Goal: Book appointment/travel/reservation

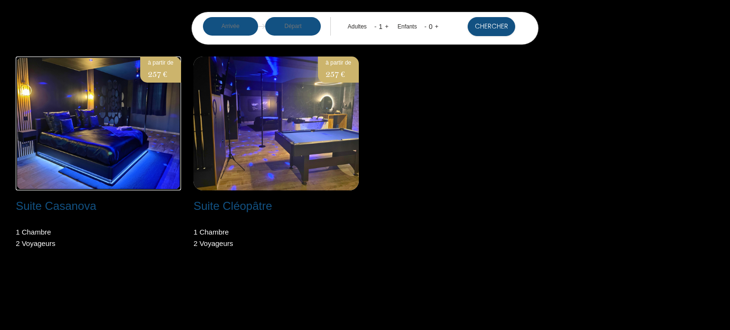
click at [74, 133] on img at bounding box center [98, 124] width 165 height 134
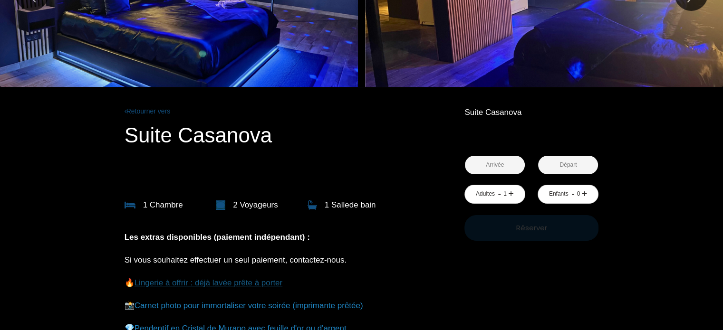
scroll to position [95, 0]
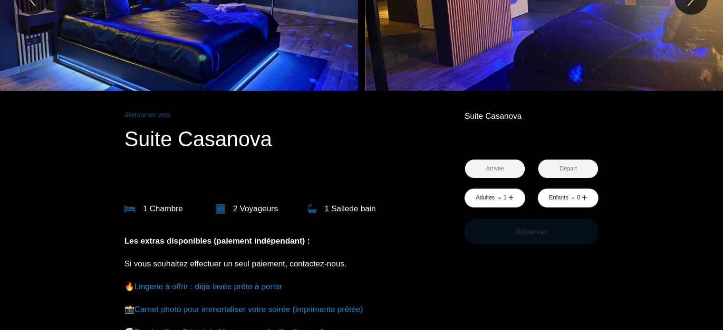
click at [513, 196] on link "+" at bounding box center [511, 198] width 6 height 15
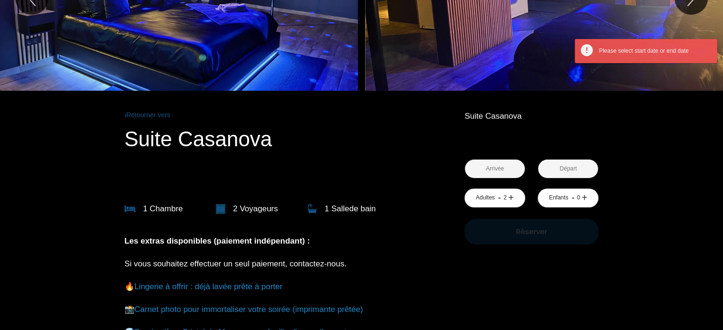
click at [504, 169] on input "text" at bounding box center [495, 169] width 60 height 19
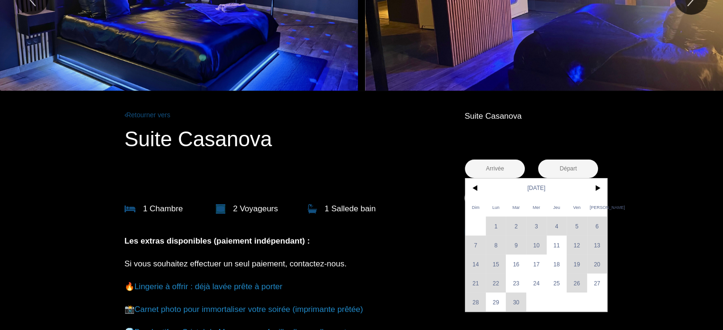
click at [536, 245] on div "Dim Lun Mar Mer Jeu Ven Sam 1 2 3 4 5 6 7 8 9 10 11 12 13 14 15 16 17 18 19 20 …" at bounding box center [536, 245] width 142 height 133
